Goal: Transaction & Acquisition: Purchase product/service

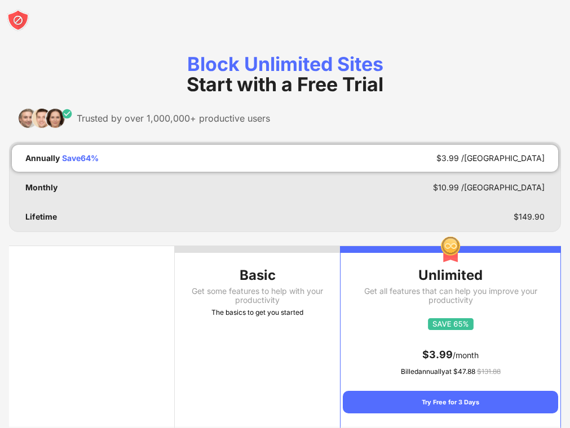
click at [15, 25] on img at bounding box center [18, 20] width 23 height 23
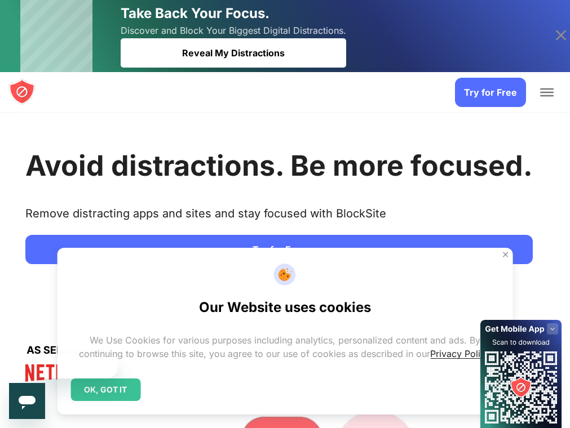
click at [560, 32] on icon at bounding box center [561, 35] width 18 height 18
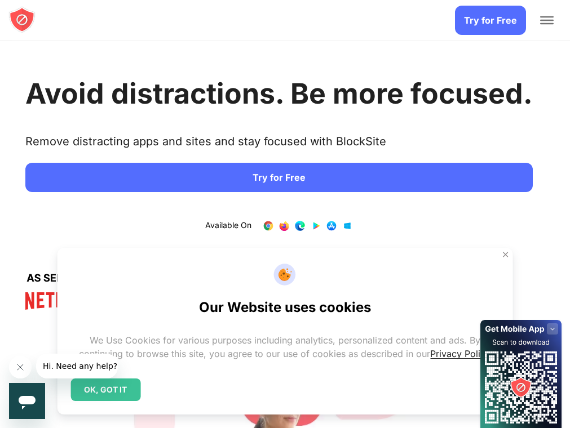
click at [548, 12] on div at bounding box center [546, 20] width 23 height 41
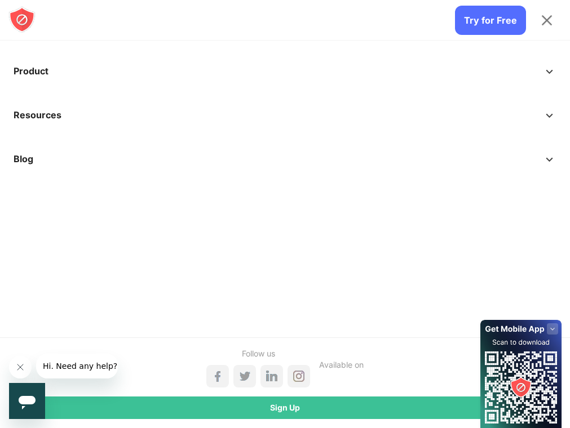
click at [547, 12] on div at bounding box center [546, 20] width 23 height 41
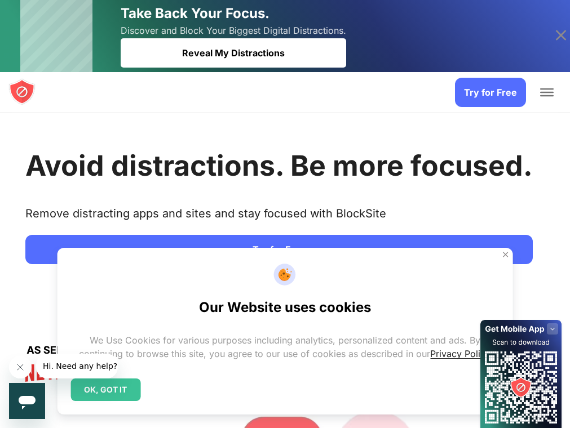
click at [23, 88] on img at bounding box center [21, 91] width 27 height 27
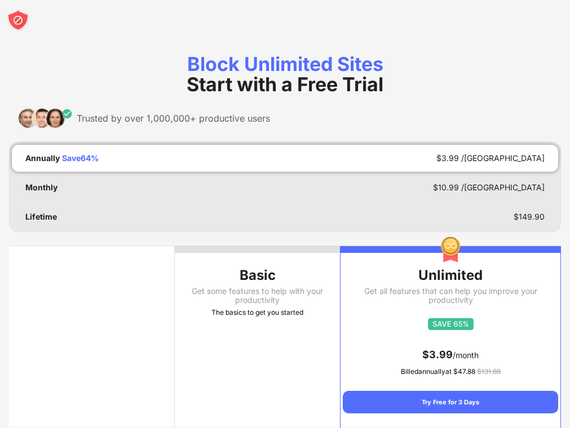
click at [253, 302] on div "Get some features to help with your productivity" at bounding box center [258, 296] width 166 height 18
click at [253, 303] on div "Get some features to help with your productivity" at bounding box center [258, 296] width 166 height 18
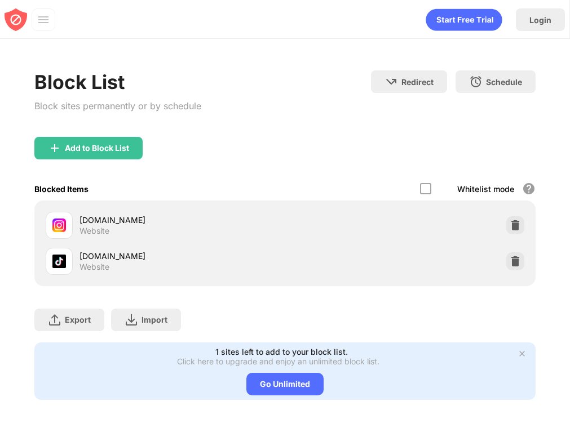
click at [237, 118] on div "Block List Block sites permanently or by schedule Redirect Choose a site to be …" at bounding box center [285, 103] width 502 height 66
click at [514, 259] on img at bounding box center [514, 261] width 11 height 11
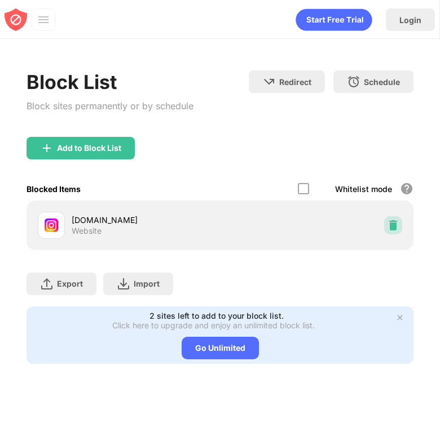
click at [389, 227] on img at bounding box center [392, 225] width 11 height 11
